Goal: Find specific page/section: Find specific page/section

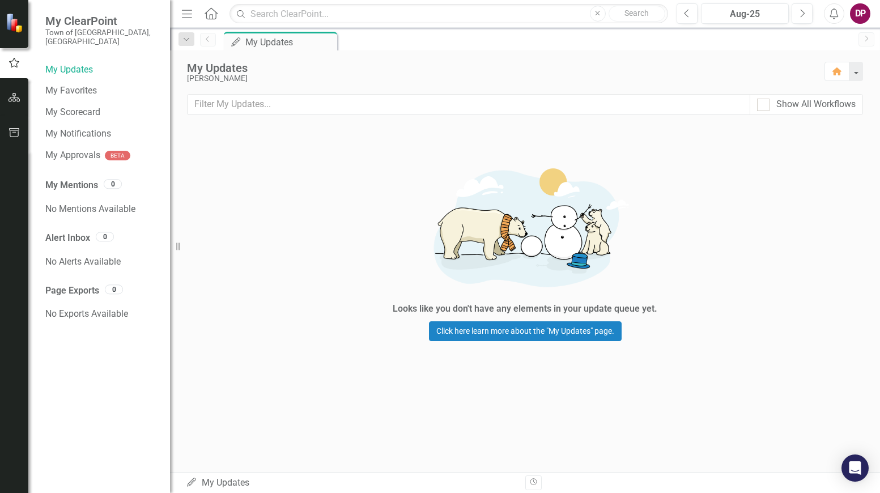
click at [11, 20] on img at bounding box center [16, 23] width 20 height 20
click at [104, 21] on span "My ClearPoint" at bounding box center [101, 21] width 113 height 14
click at [15, 96] on icon "button" at bounding box center [14, 97] width 12 height 9
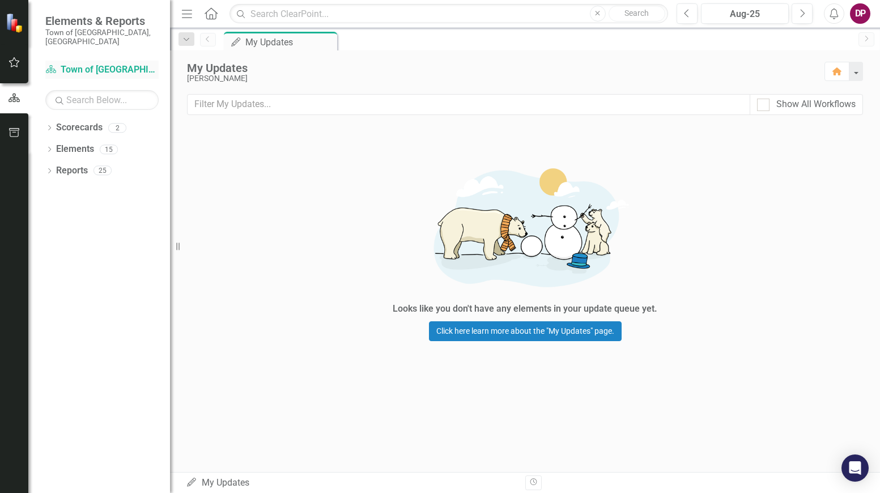
click at [92, 63] on link "Scorecard Town of [GEOGRAPHIC_DATA]" at bounding box center [101, 69] width 113 height 13
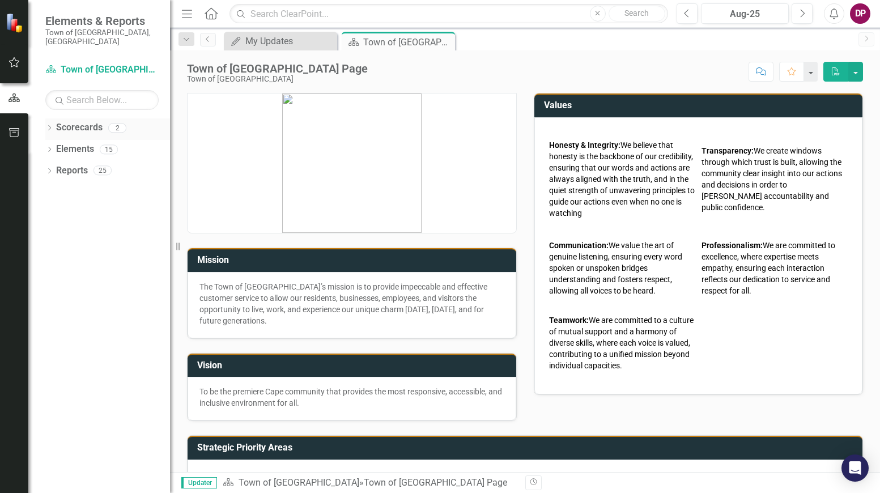
click at [52, 126] on icon "Dropdown" at bounding box center [49, 129] width 8 height 6
click at [57, 146] on icon at bounding box center [55, 149] width 3 height 6
click at [100, 164] on link "Public Works" at bounding box center [122, 170] width 96 height 13
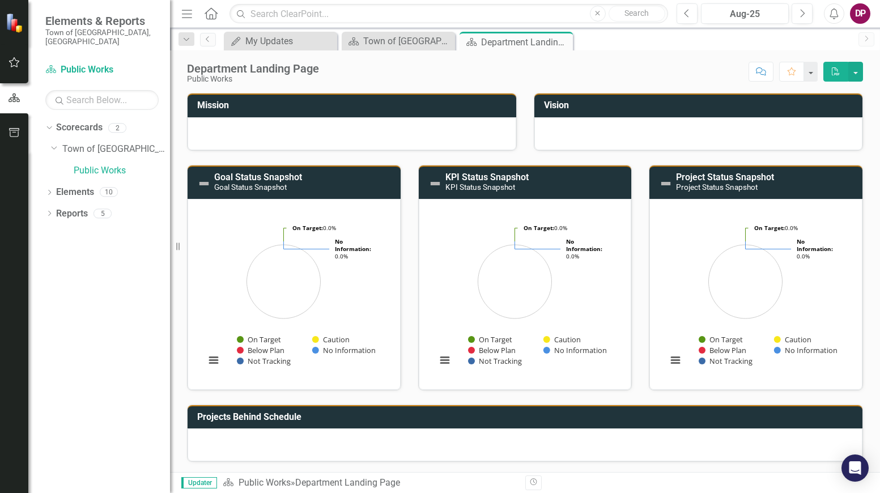
click at [402, 129] on div at bounding box center [351, 133] width 329 height 33
click at [855, 71] on button "button" at bounding box center [855, 72] width 15 height 20
click at [228, 104] on h3 "Mission" at bounding box center [353, 105] width 313 height 10
click at [219, 103] on h3 "Mission" at bounding box center [353, 105] width 313 height 10
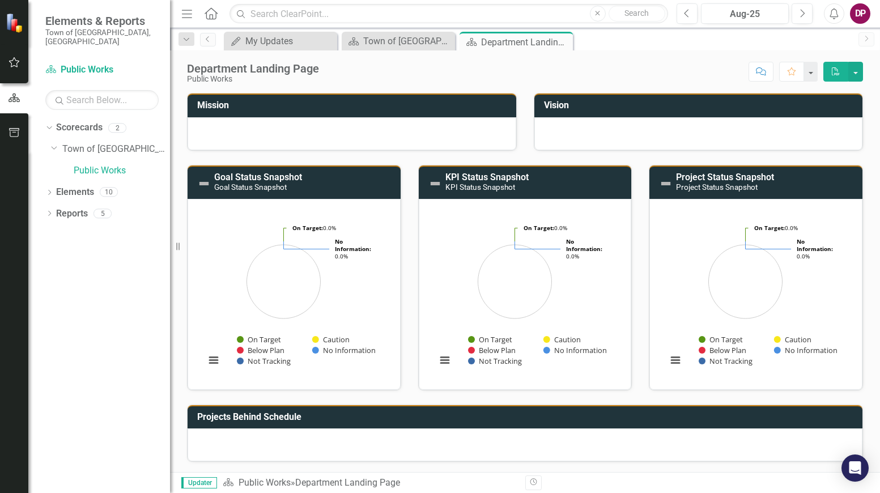
click at [219, 103] on h3 "Mission" at bounding box center [353, 105] width 313 height 10
click at [368, 104] on h3 "Mission" at bounding box center [353, 105] width 313 height 10
click at [289, 119] on div at bounding box center [351, 133] width 329 height 33
click at [220, 95] on div "Mission" at bounding box center [351, 105] width 329 height 24
click at [329, 134] on div at bounding box center [351, 133] width 329 height 33
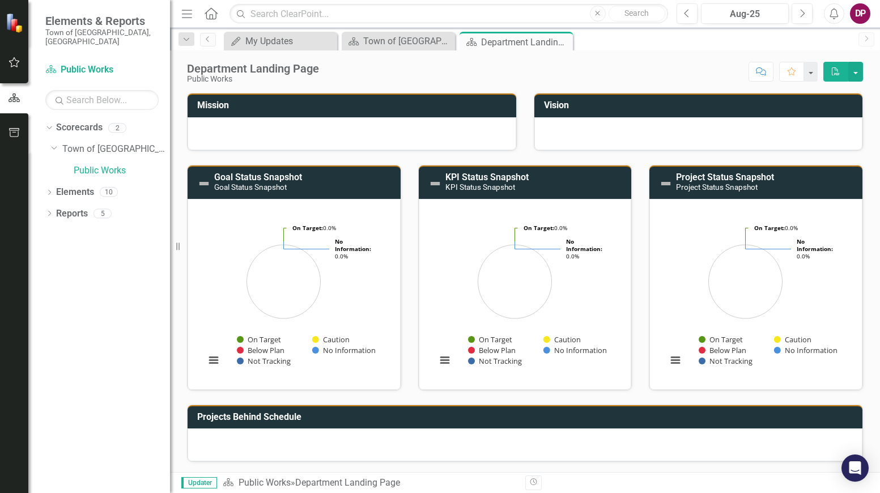
click at [329, 134] on div at bounding box center [351, 133] width 329 height 33
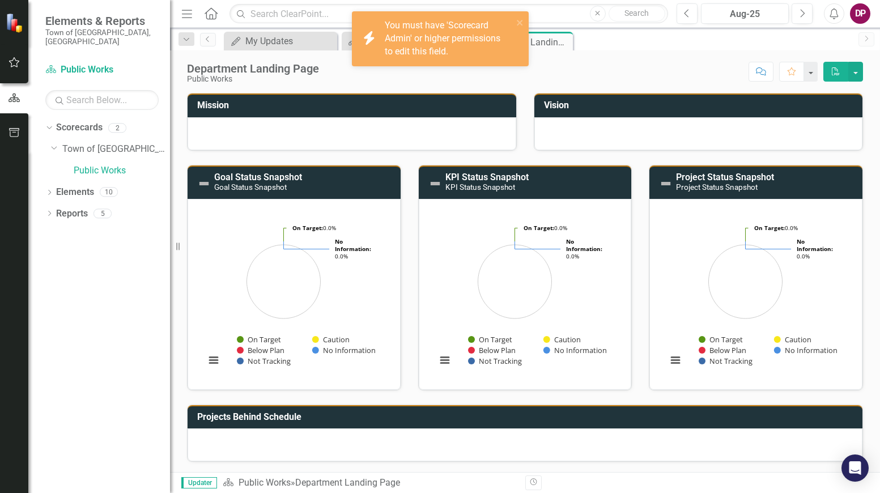
click at [251, 113] on td "Mission" at bounding box center [353, 106] width 313 height 19
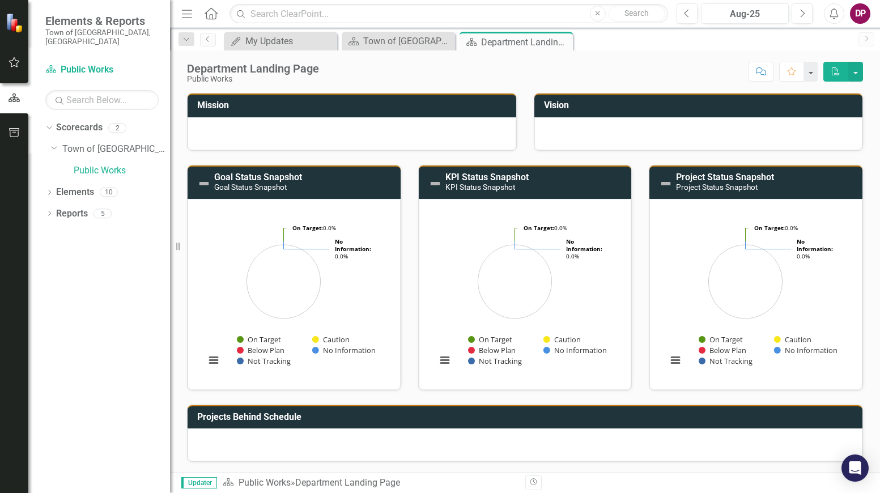
click at [341, 106] on h3 "Mission" at bounding box center [353, 105] width 313 height 10
click at [376, 103] on h3 "Mission" at bounding box center [353, 105] width 313 height 10
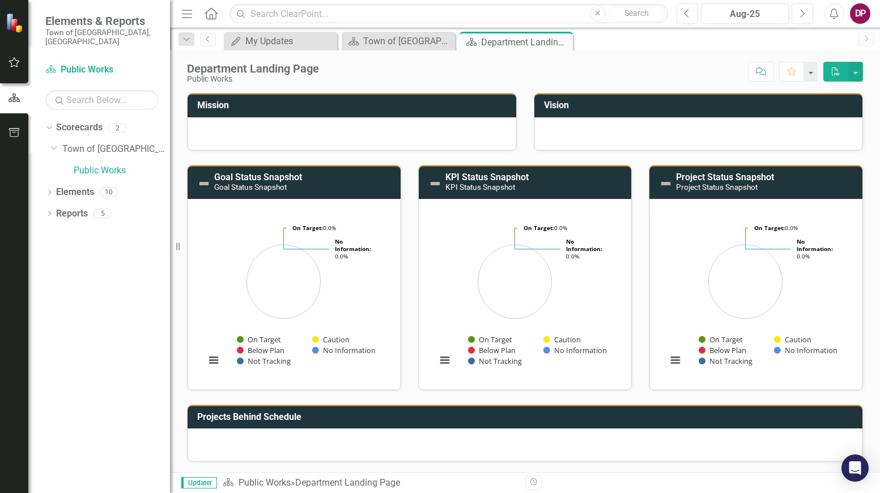
click at [376, 103] on h3 "Mission" at bounding box center [353, 105] width 313 height 10
